Goal: Book appointment/travel/reservation

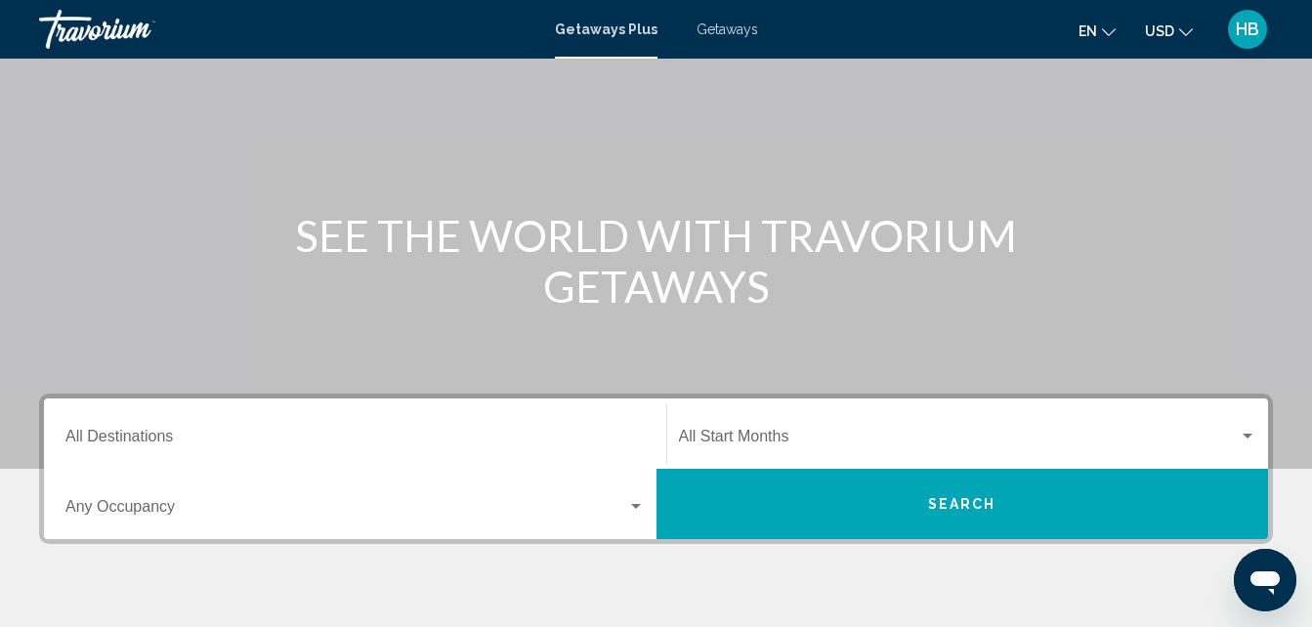
scroll to position [183, 0]
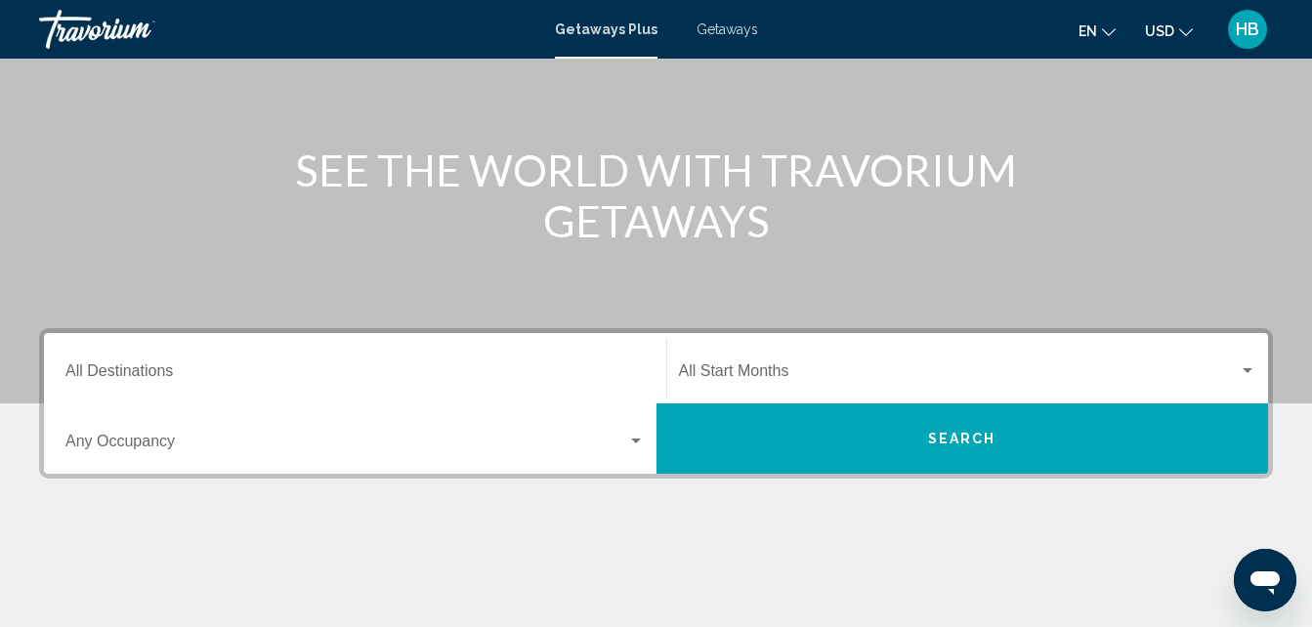
drag, startPoint x: 1320, startPoint y: 614, endPoint x: 177, endPoint y: 379, distance: 1167.0
click at [177, 379] on input "Destination All Destinations" at bounding box center [354, 375] width 579 height 18
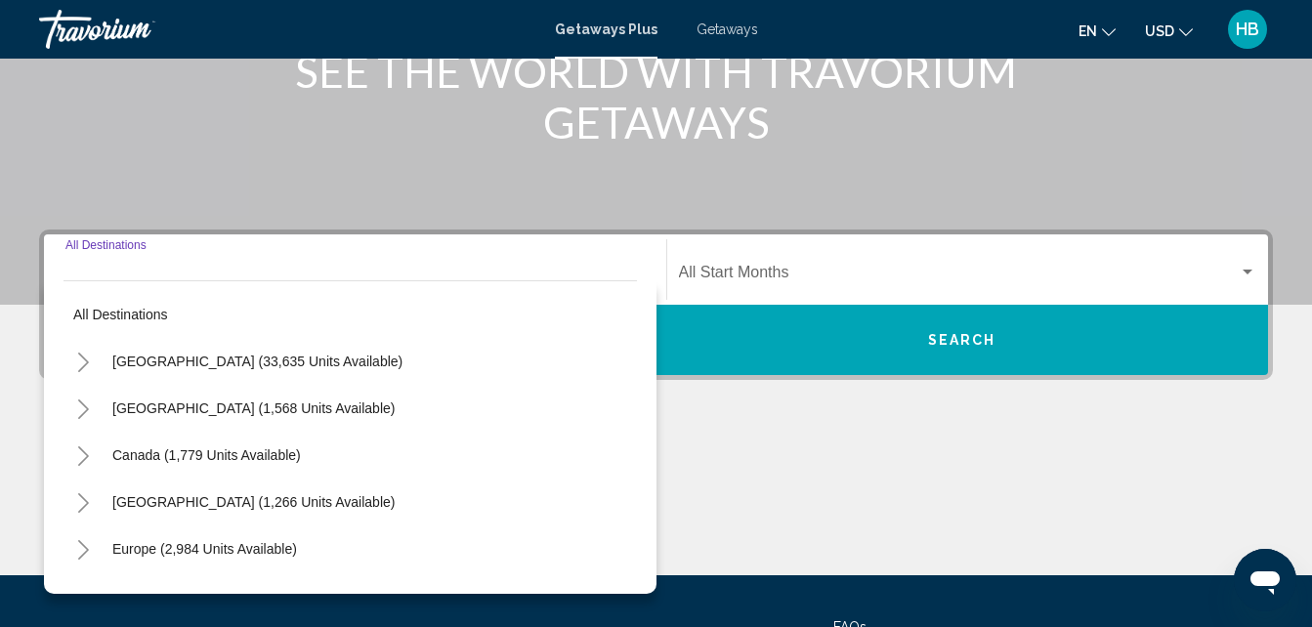
scroll to position [448, 0]
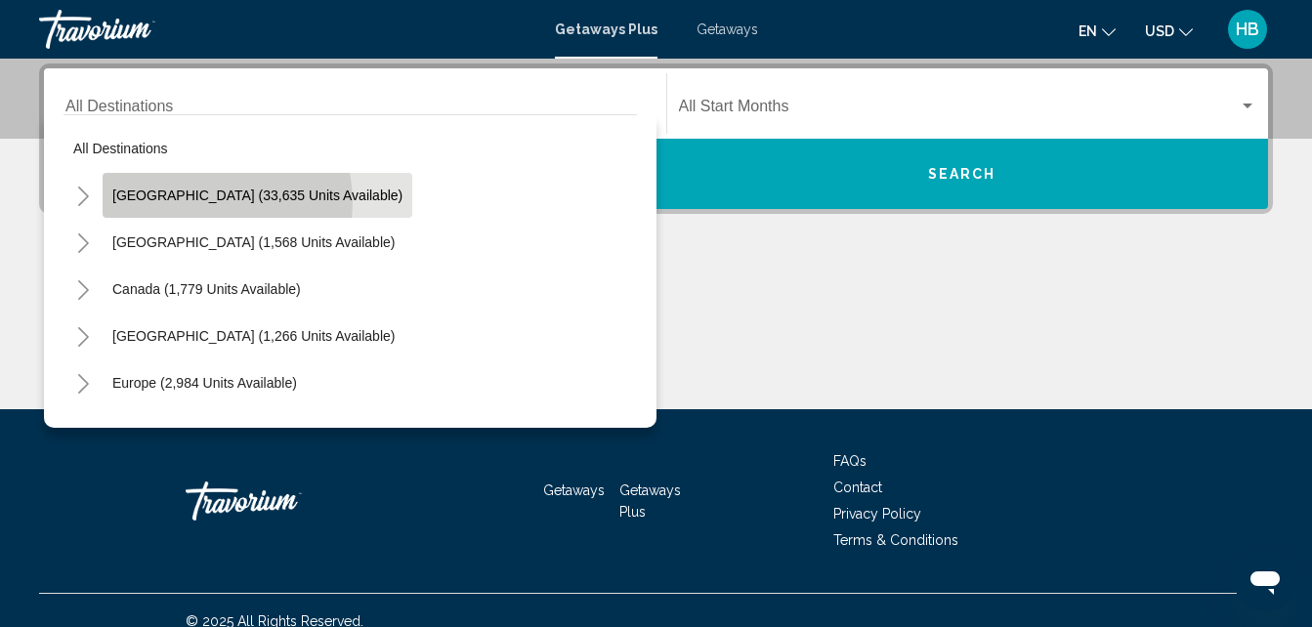
click at [197, 202] on span "[GEOGRAPHIC_DATA] (33,635 units available)" at bounding box center [257, 196] width 290 height 16
type input "**********"
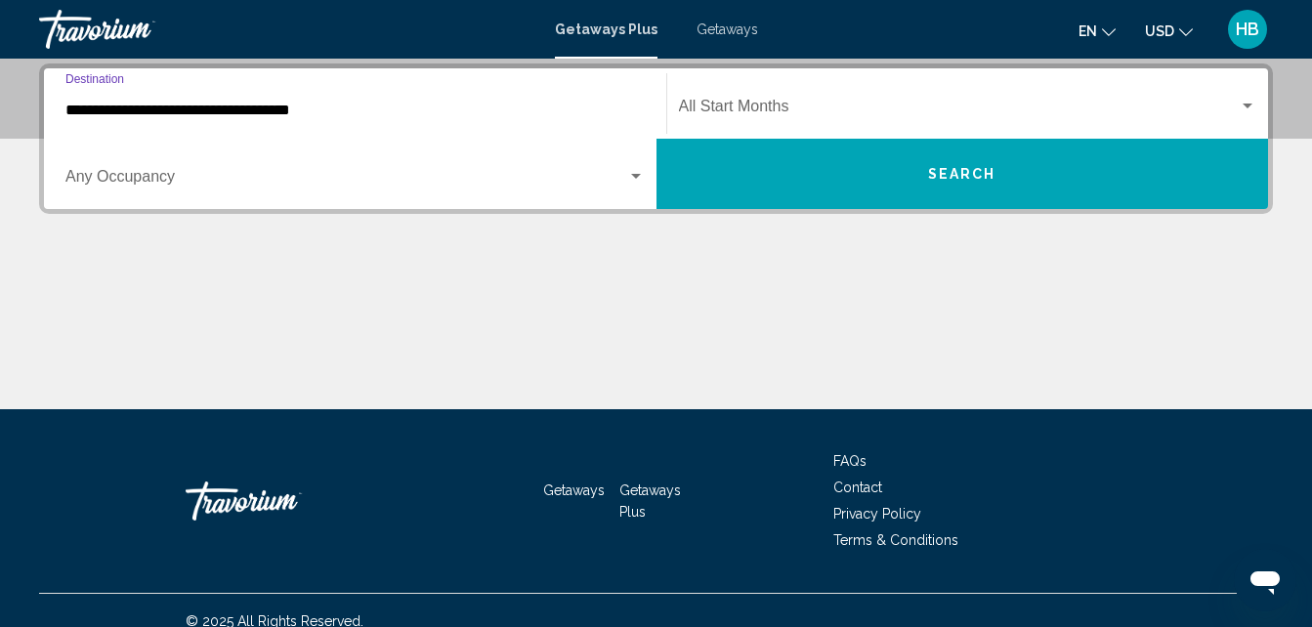
click at [195, 199] on div "Occupancy Any Occupancy" at bounding box center [354, 175] width 579 height 62
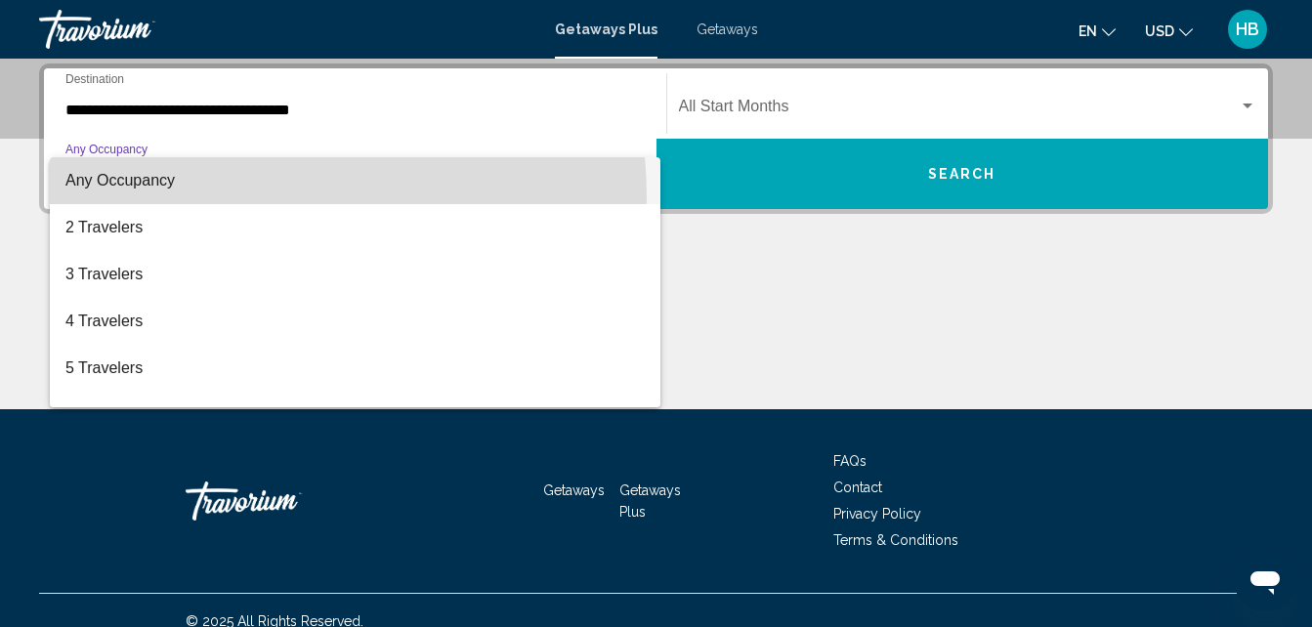
click at [195, 197] on span "Any Occupancy" at bounding box center [354, 180] width 579 height 47
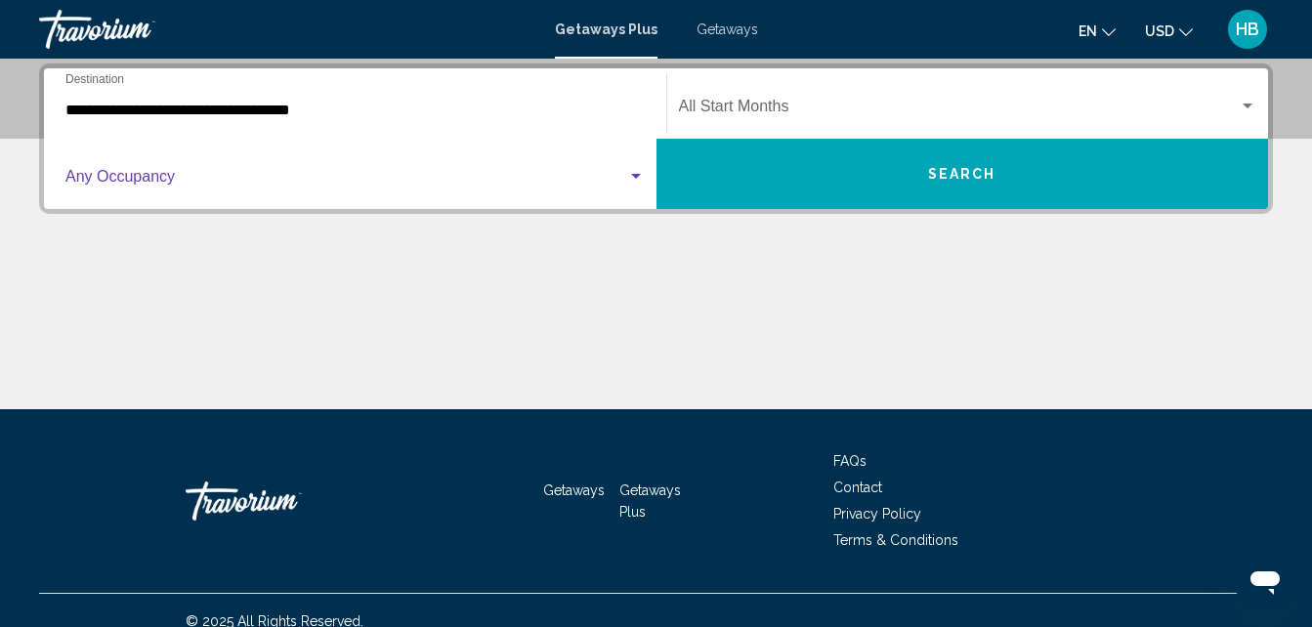
click at [195, 197] on div "Occupancy Any Occupancy" at bounding box center [354, 175] width 579 height 62
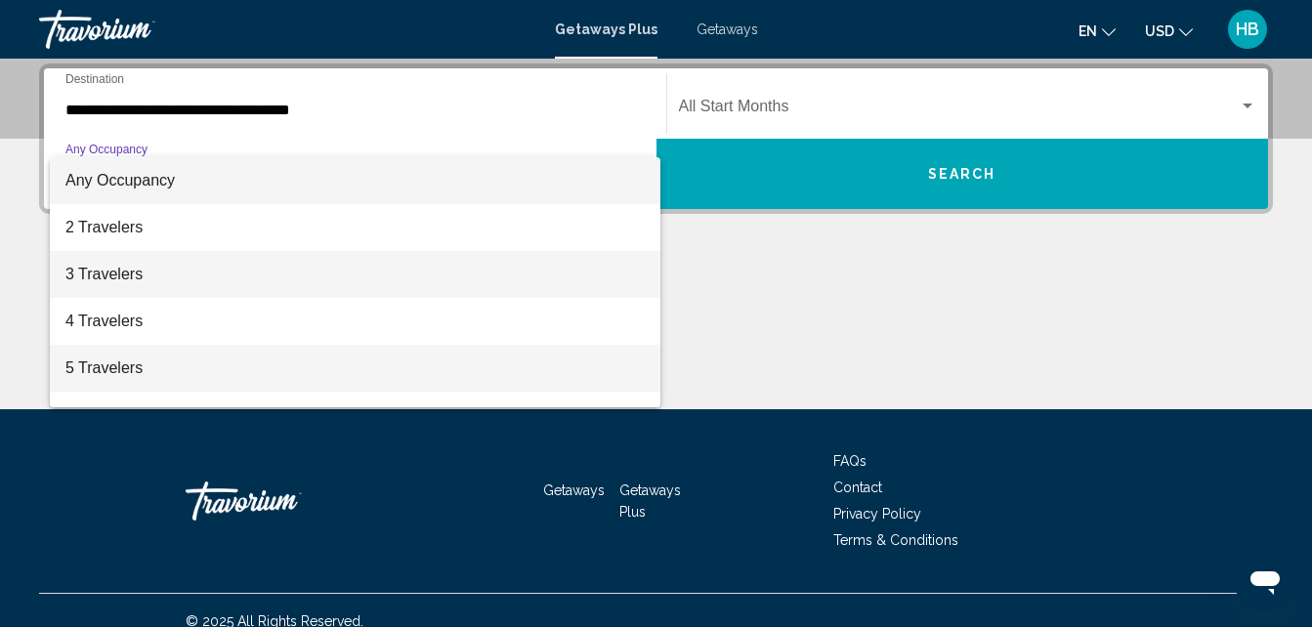
drag, startPoint x: 155, startPoint y: 274, endPoint x: 138, endPoint y: 360, distance: 87.8
click at [138, 360] on div "Any Occupancy 2 Travelers 3 Travelers 4 Travelers 5 Travelers 6 Travelers 7 Tra…" at bounding box center [355, 282] width 611 height 250
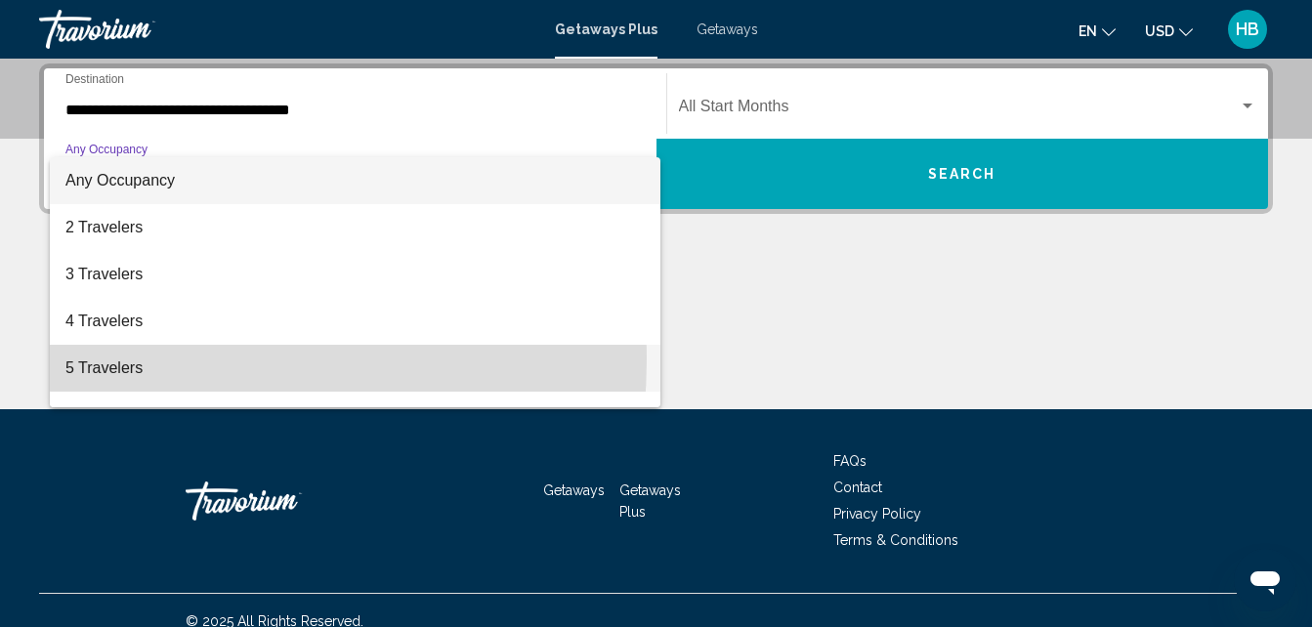
click at [138, 360] on span "5 Travelers" at bounding box center [354, 368] width 579 height 47
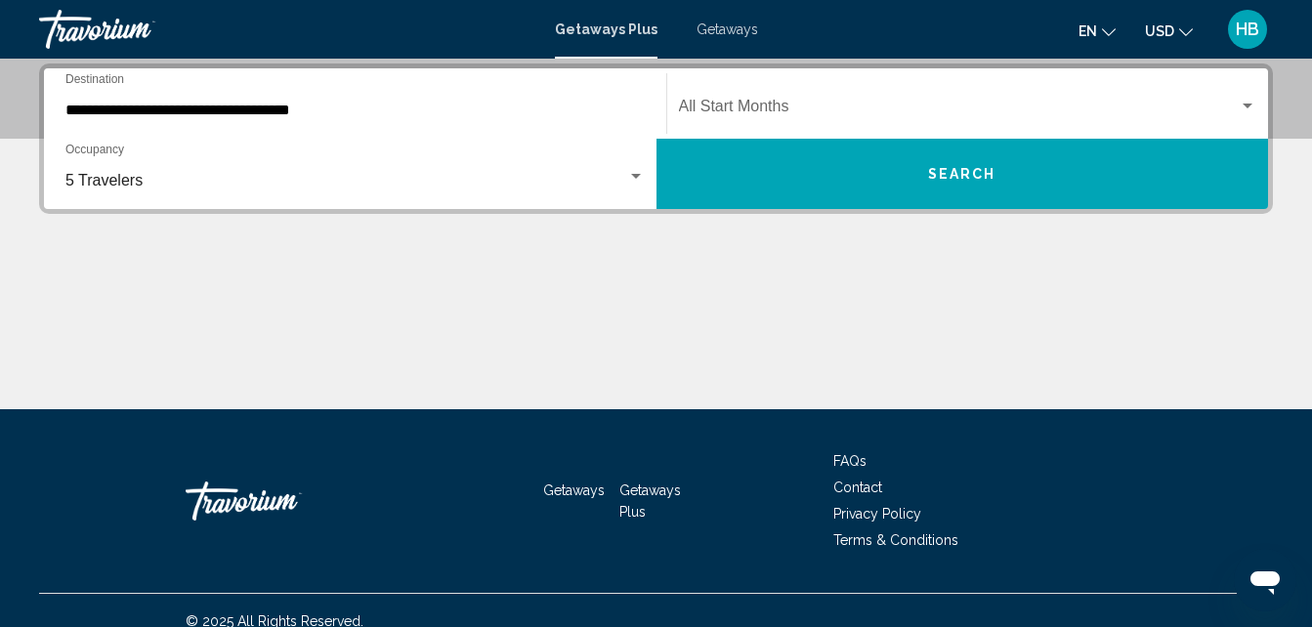
drag, startPoint x: 138, startPoint y: 360, endPoint x: 374, endPoint y: 245, distance: 262.6
click at [293, 262] on div "**********" at bounding box center [656, 237] width 1312 height 346
click at [774, 109] on span "Search widget" at bounding box center [959, 111] width 561 height 18
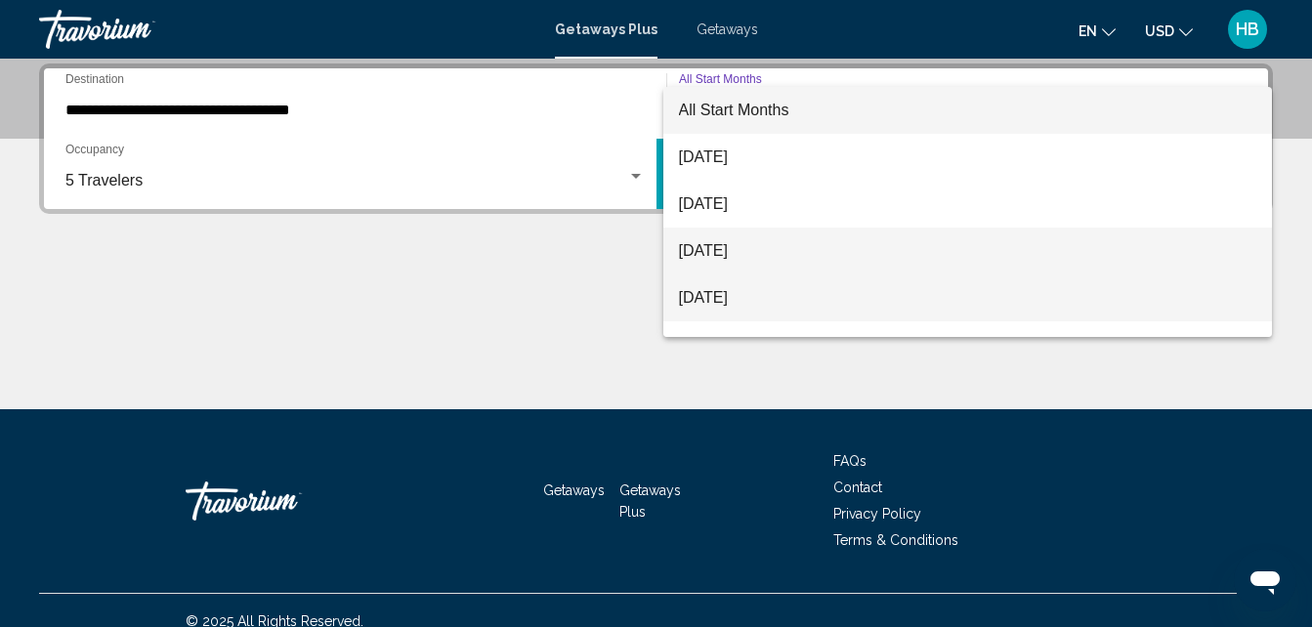
click at [754, 274] on div "All Start Months [DATE] [DATE] [DATE] [DATE] [DATE] [DATE] [DATE] [DATE] [DATE]…" at bounding box center [968, 212] width 610 height 250
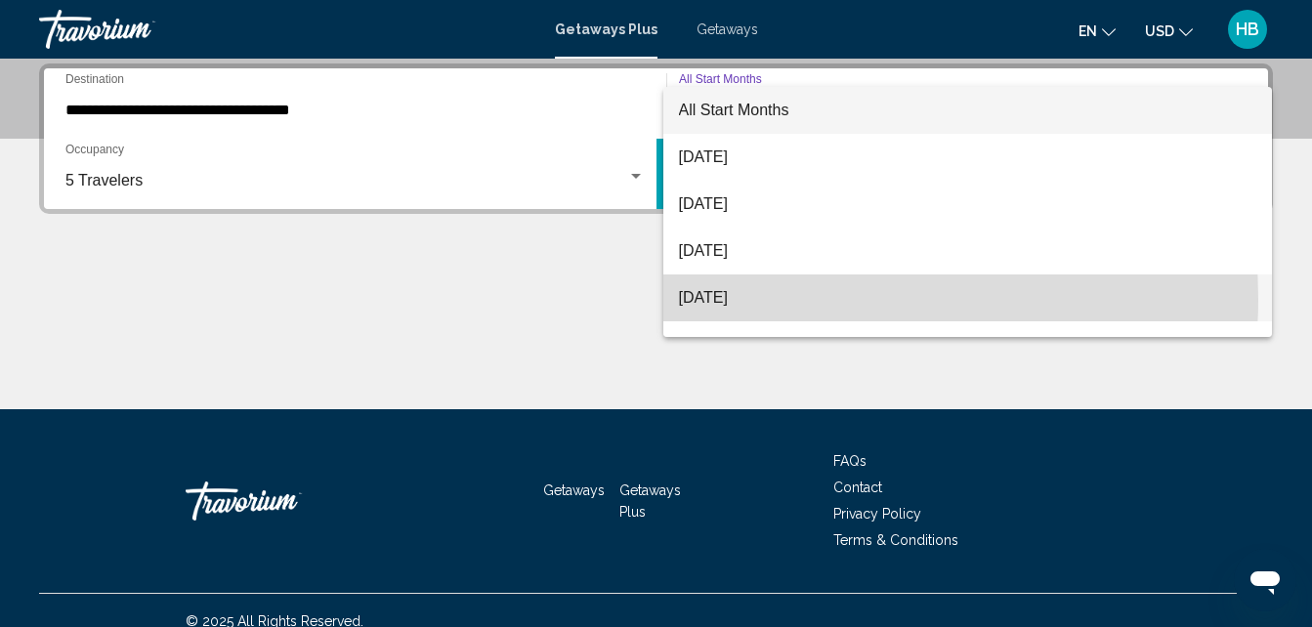
drag, startPoint x: 754, startPoint y: 274, endPoint x: 777, endPoint y: 299, distance: 33.9
click at [777, 299] on span "[DATE]" at bounding box center [968, 298] width 578 height 47
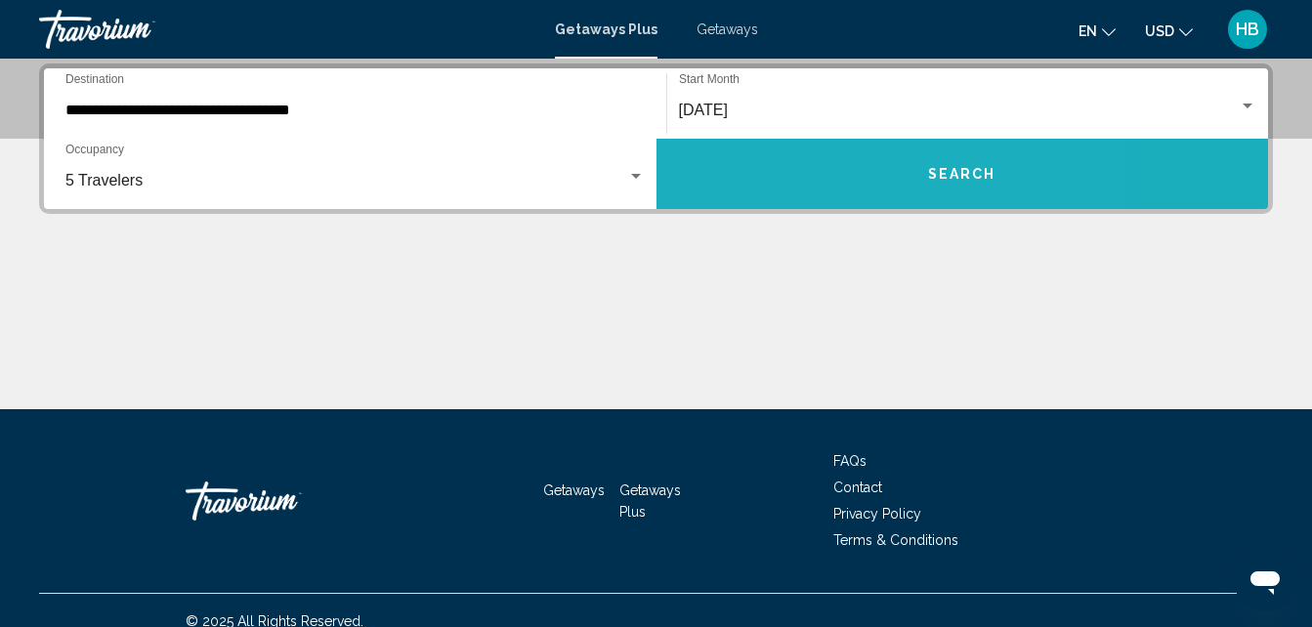
click at [826, 177] on button "Search" at bounding box center [963, 174] width 613 height 70
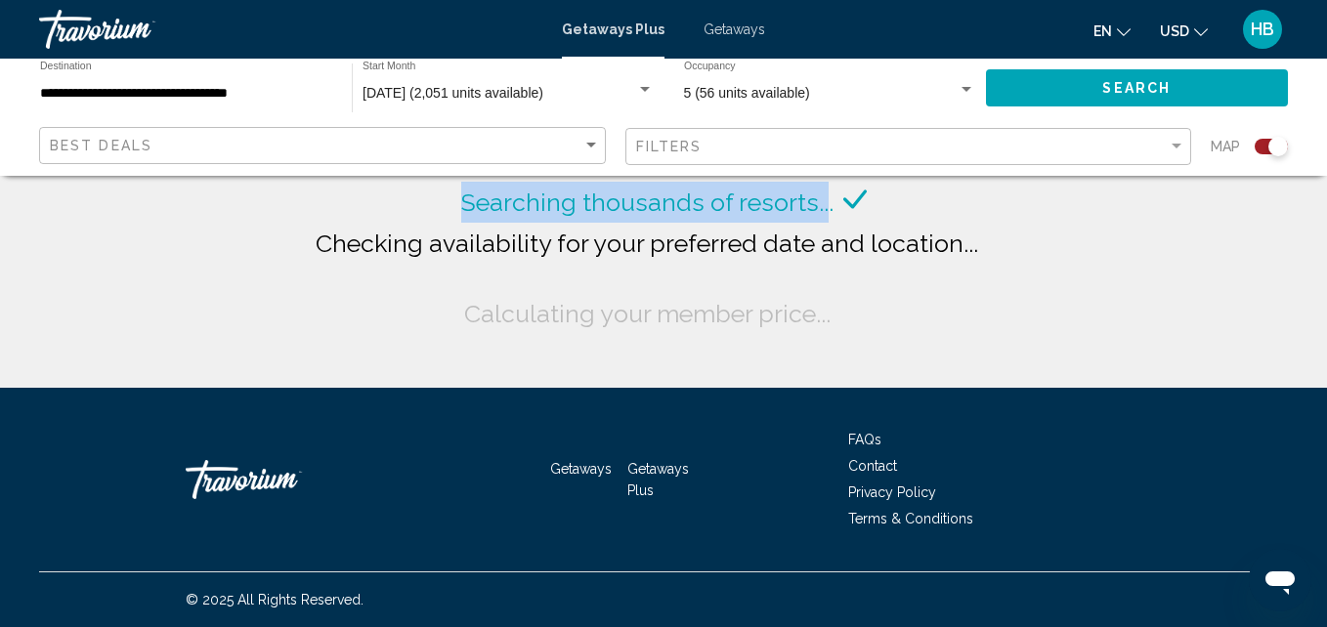
drag, startPoint x: 826, startPoint y: 177, endPoint x: 718, endPoint y: -48, distance: 249.1
click at [718, 0] on html "**********" at bounding box center [663, 313] width 1327 height 627
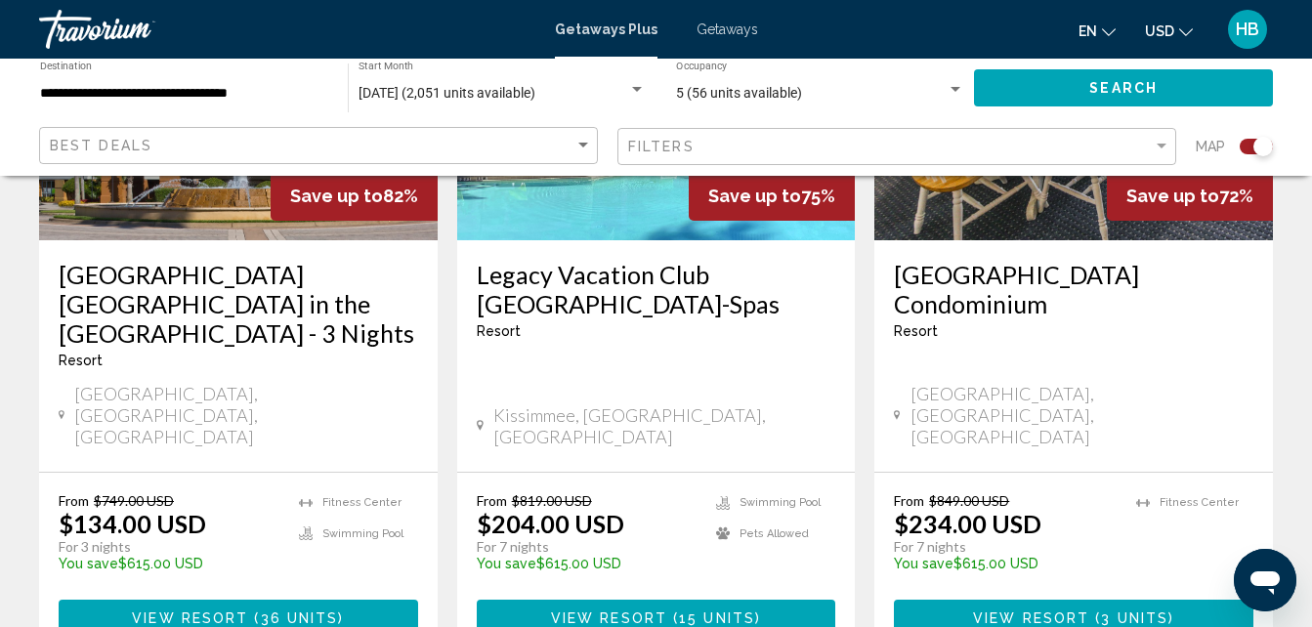
scroll to position [394, 0]
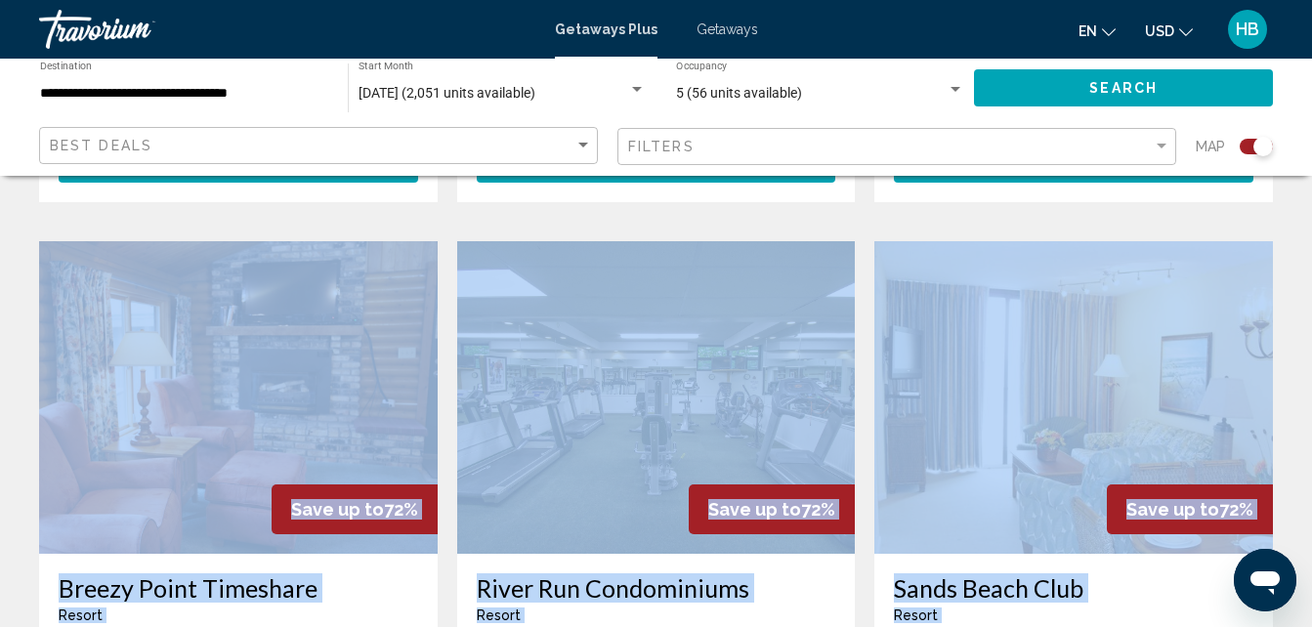
drag, startPoint x: 1302, startPoint y: 328, endPoint x: 1326, endPoint y: 480, distance: 153.3
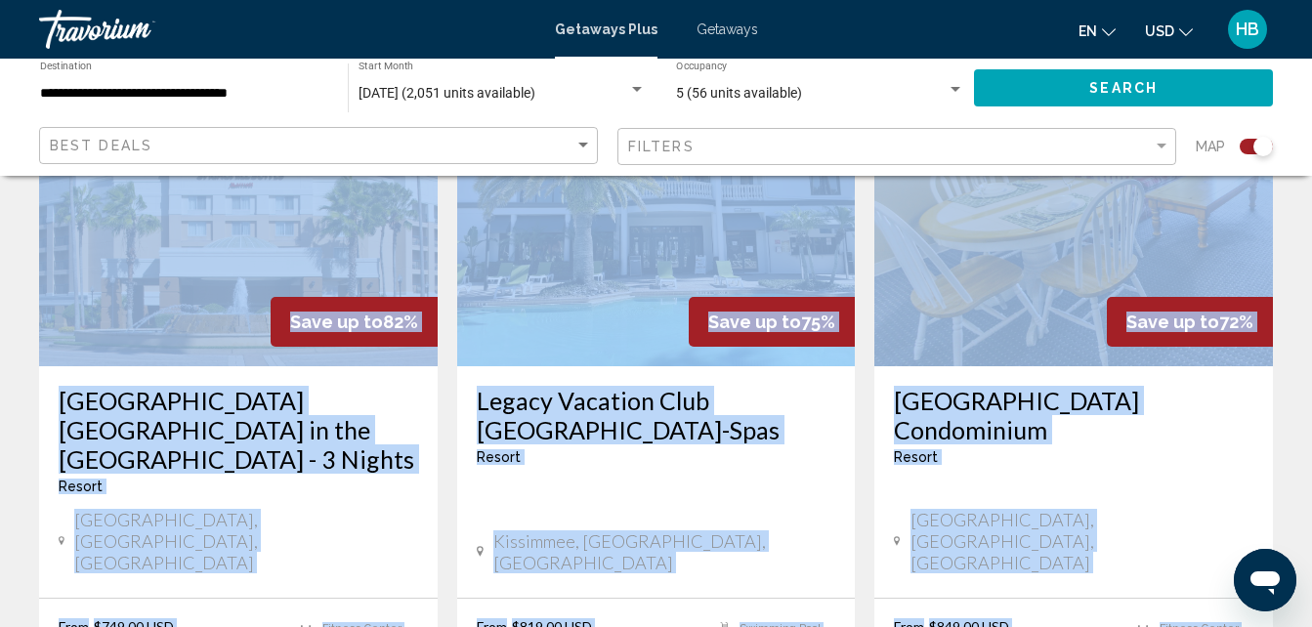
scroll to position [834, 0]
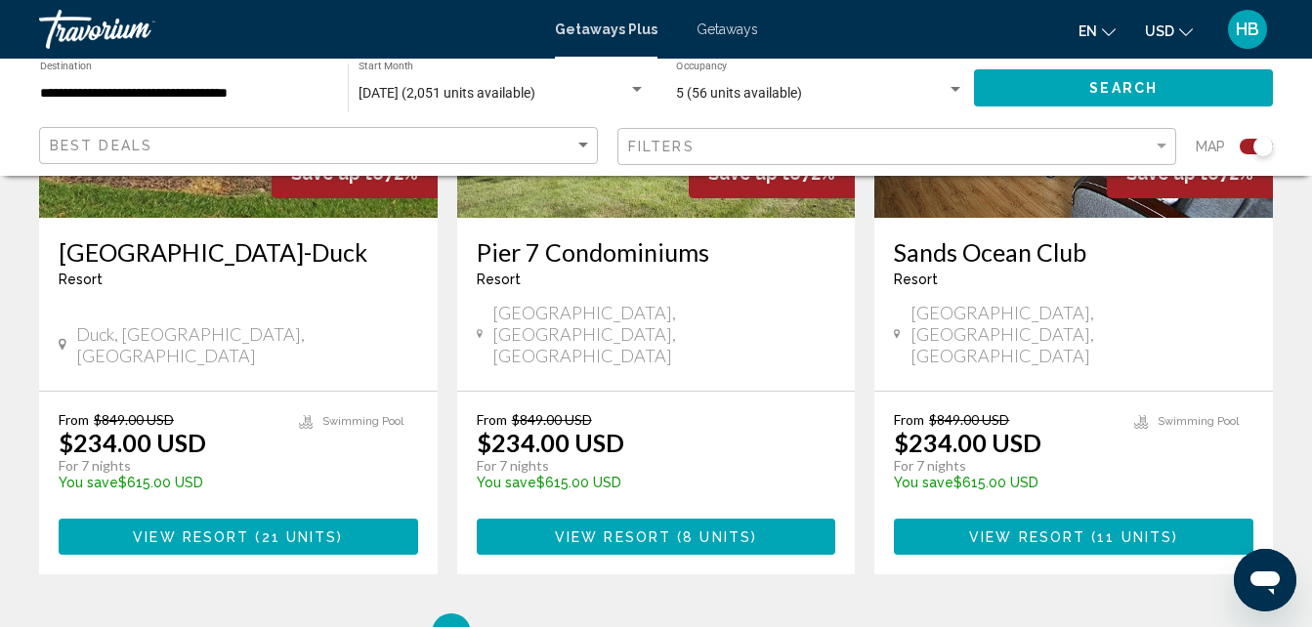
scroll to position [3252, 0]
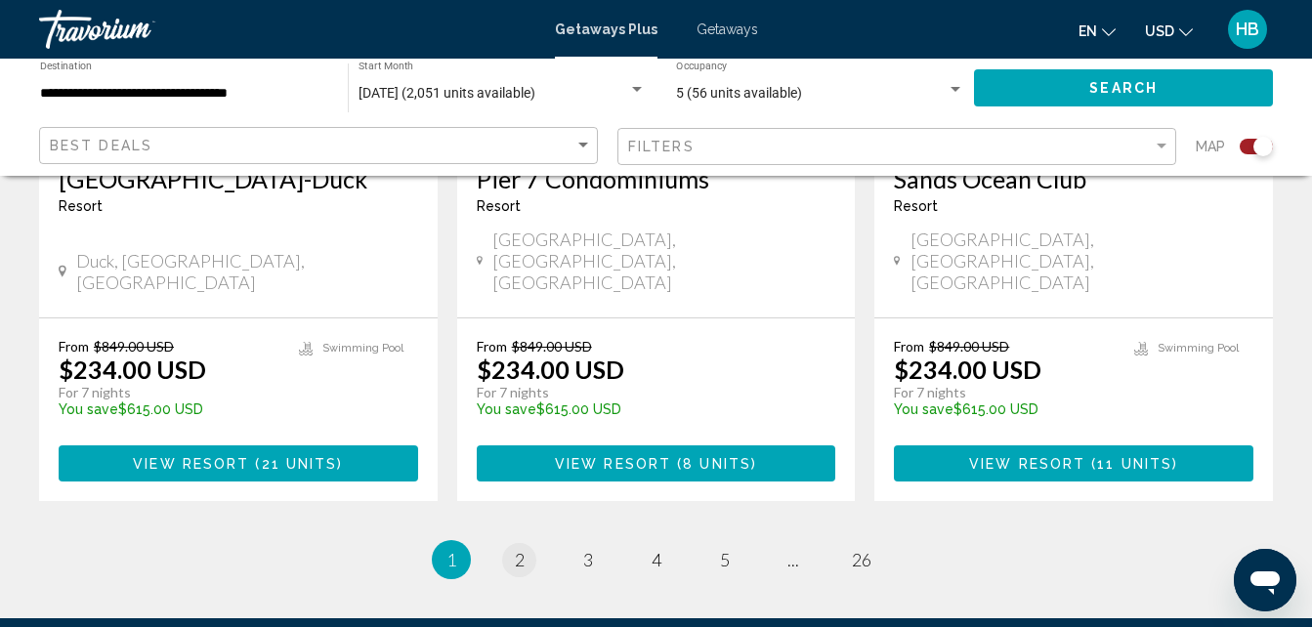
drag, startPoint x: 1321, startPoint y: 616, endPoint x: 523, endPoint y: 325, distance: 849.4
click at [523, 540] on ul "1 / 26 You're on page 1 page 2 page 3 page 4 page 5 page ... page 26" at bounding box center [656, 559] width 1234 height 39
click at [523, 549] on span "2" at bounding box center [520, 559] width 10 height 21
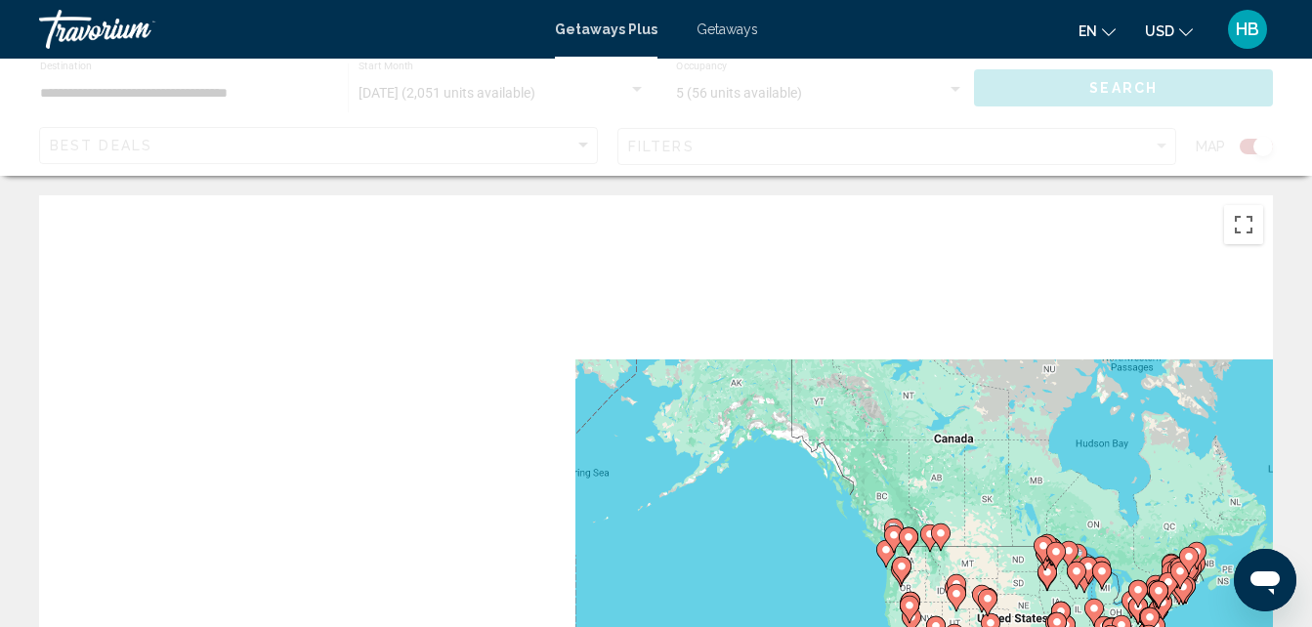
drag, startPoint x: 523, startPoint y: 325, endPoint x: 1312, endPoint y: 520, distance: 813.1
click at [1312, 520] on html "**********" at bounding box center [656, 313] width 1312 height 627
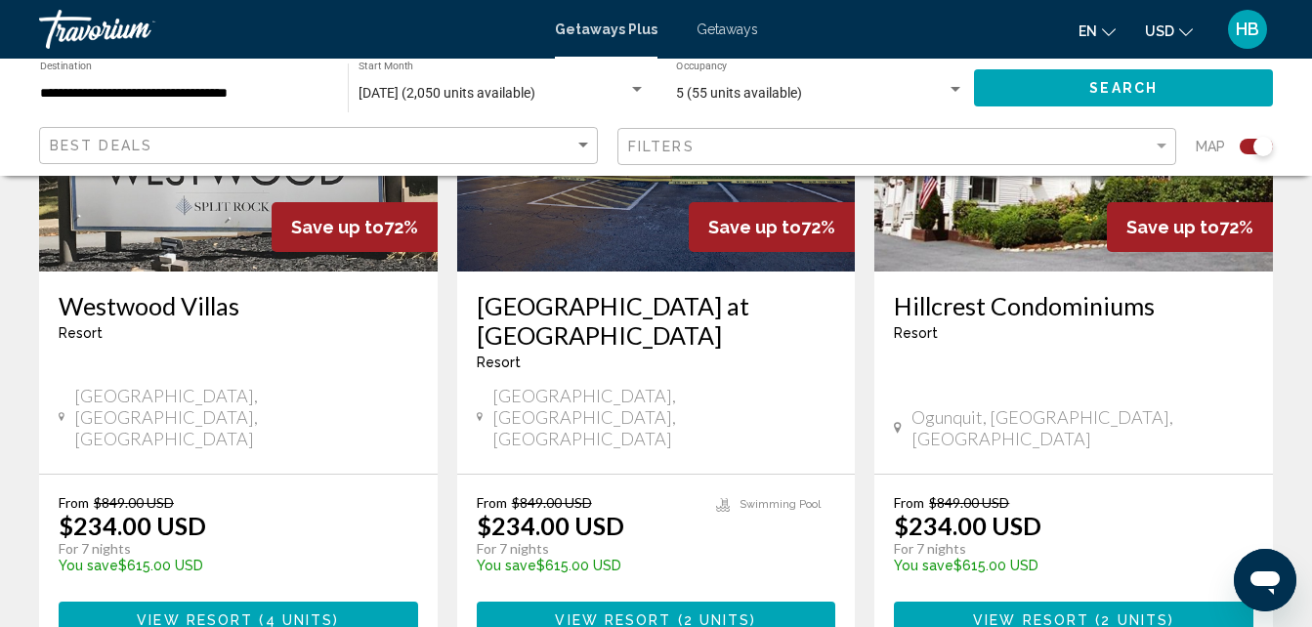
scroll to position [3136, 0]
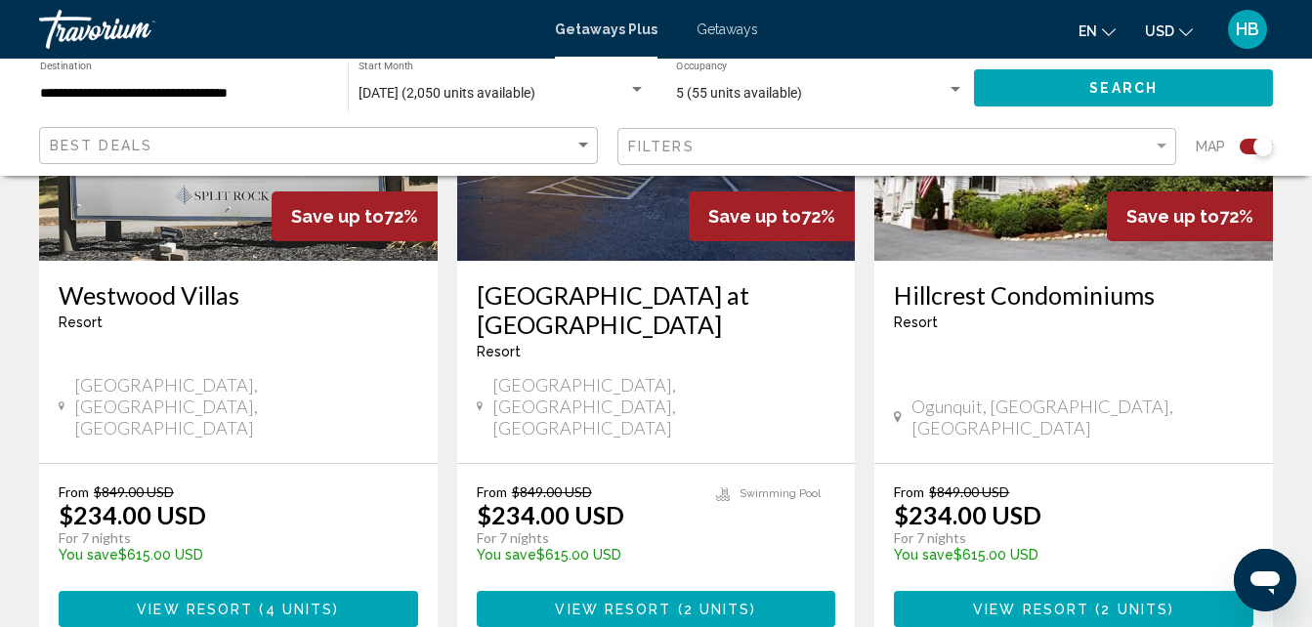
drag, startPoint x: 708, startPoint y: 490, endPoint x: 590, endPoint y: 474, distance: 119.3
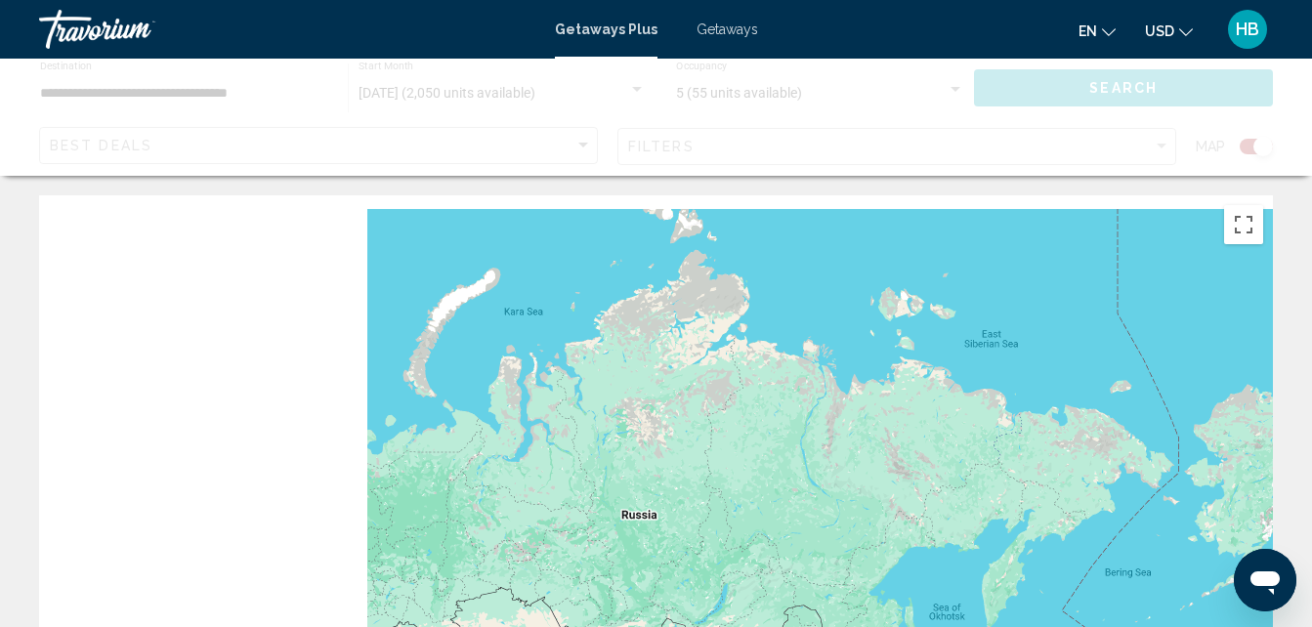
drag, startPoint x: 590, startPoint y: 474, endPoint x: 1287, endPoint y: 646, distance: 717.6
click at [1287, 626] on html "**********" at bounding box center [656, 313] width 1312 height 627
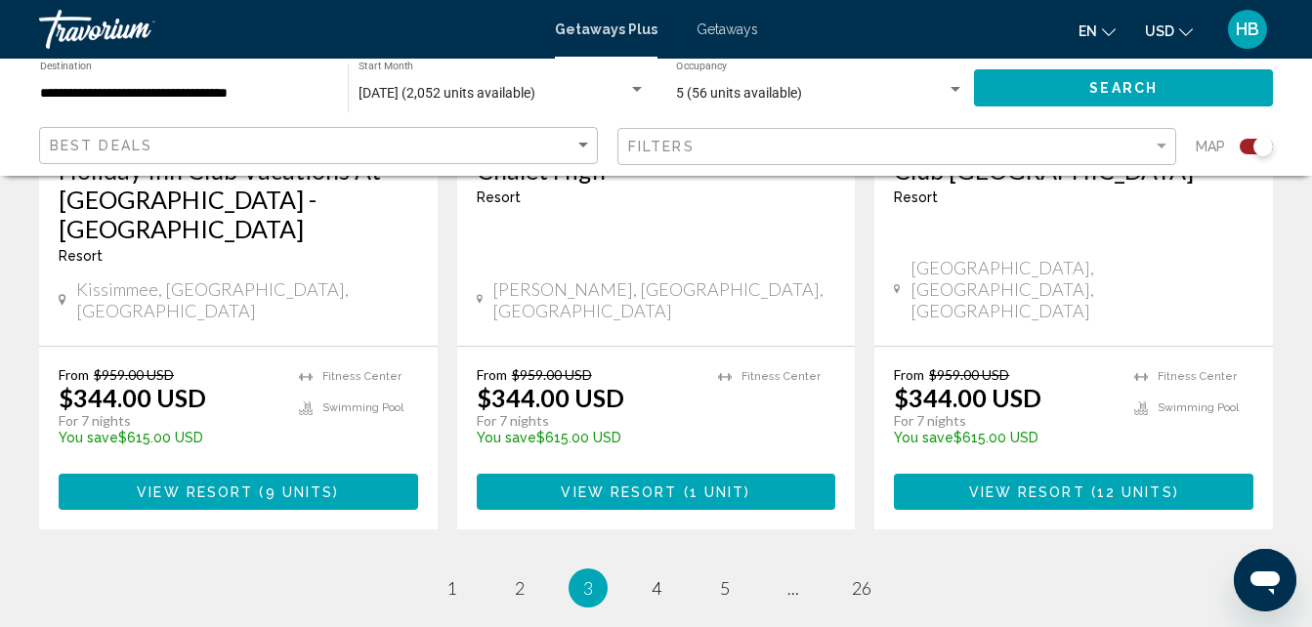
scroll to position [3218, 0]
